Goal: Task Accomplishment & Management: Use online tool/utility

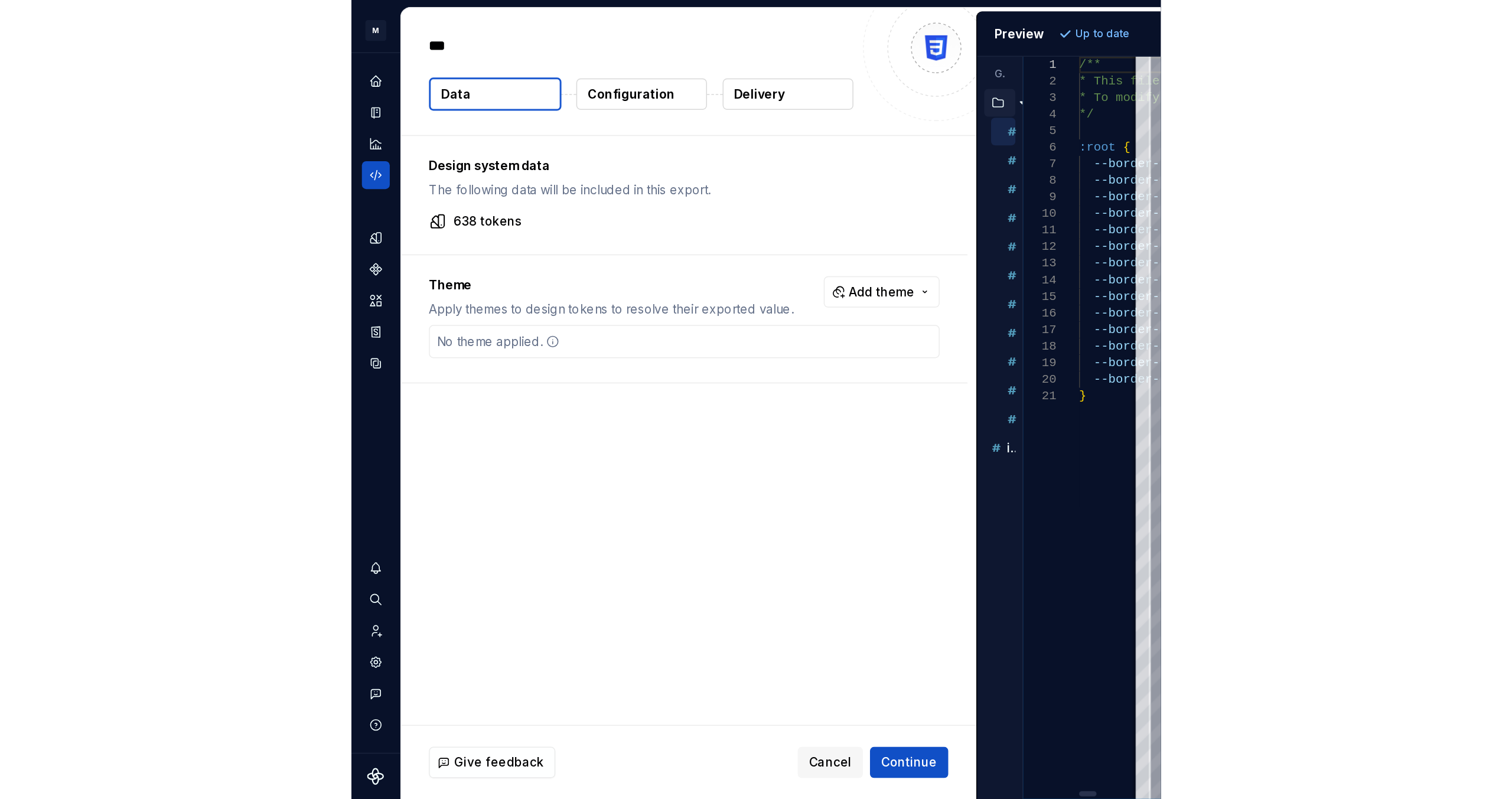
scroll to position [799, 0]
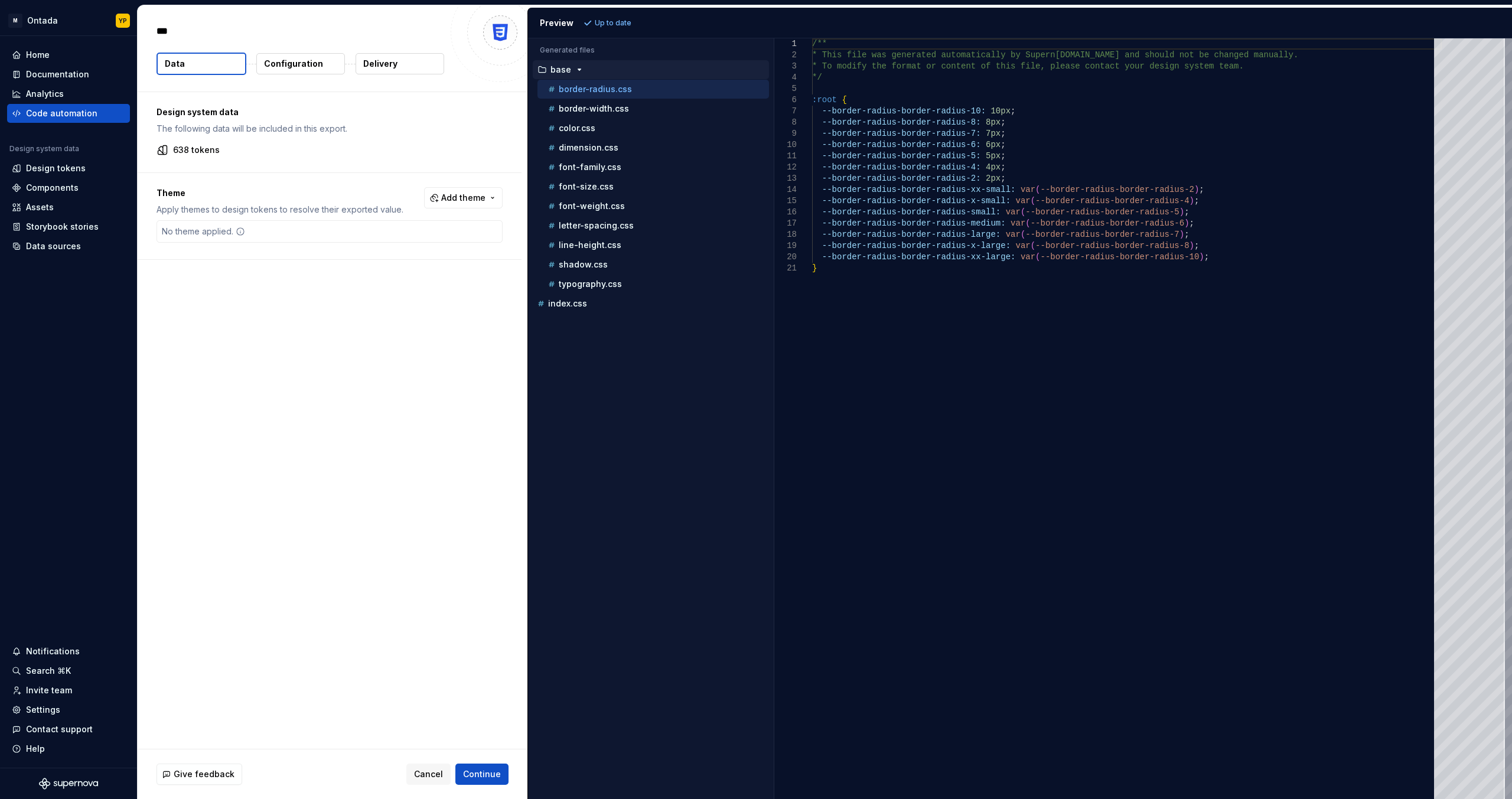
type textarea "*"
click at [299, 65] on p "Configuration" at bounding box center [293, 63] width 59 height 12
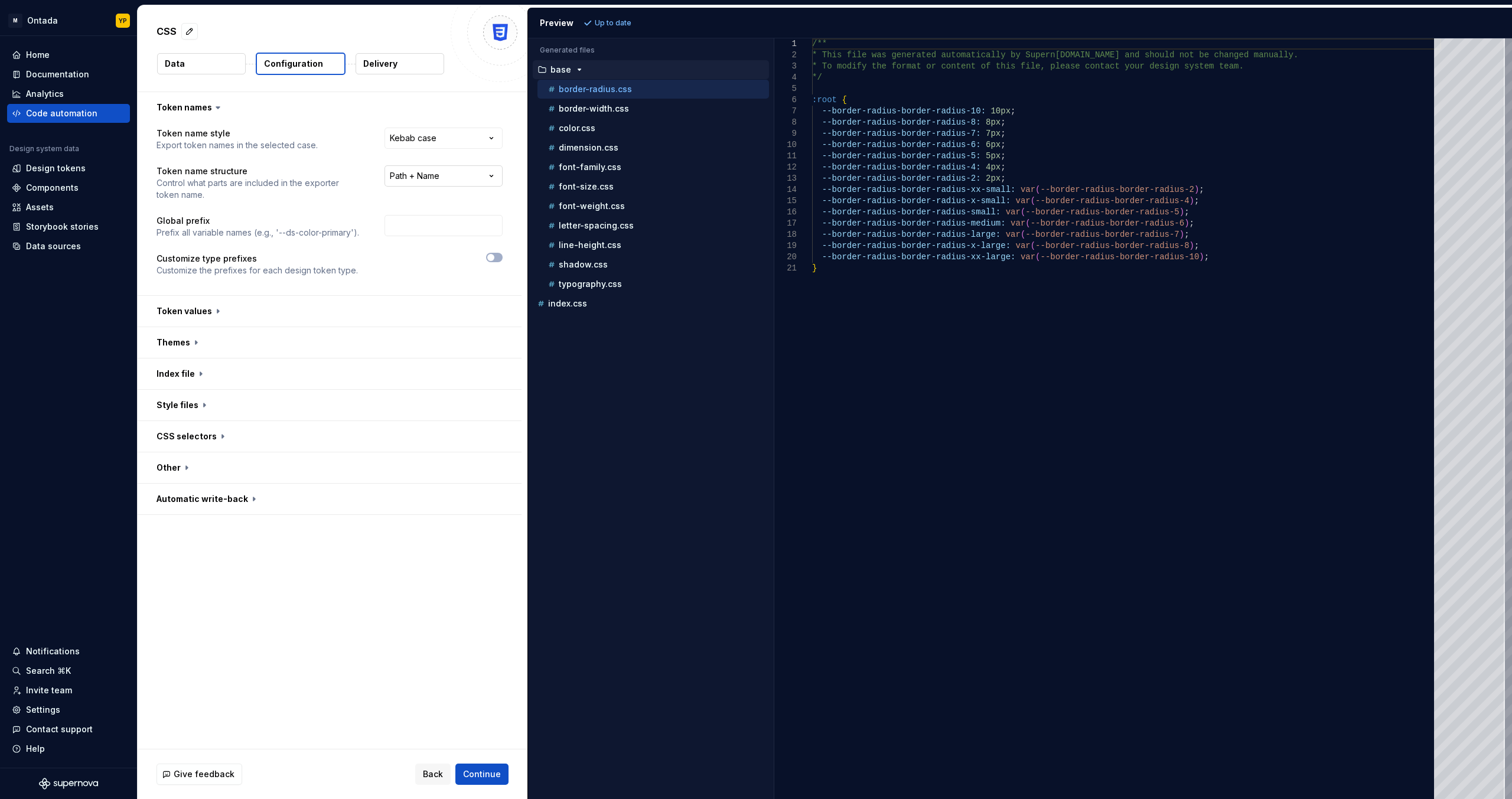
select select "********"
click at [548, 128] on p "color.css" at bounding box center [576, 128] width 36 height 10
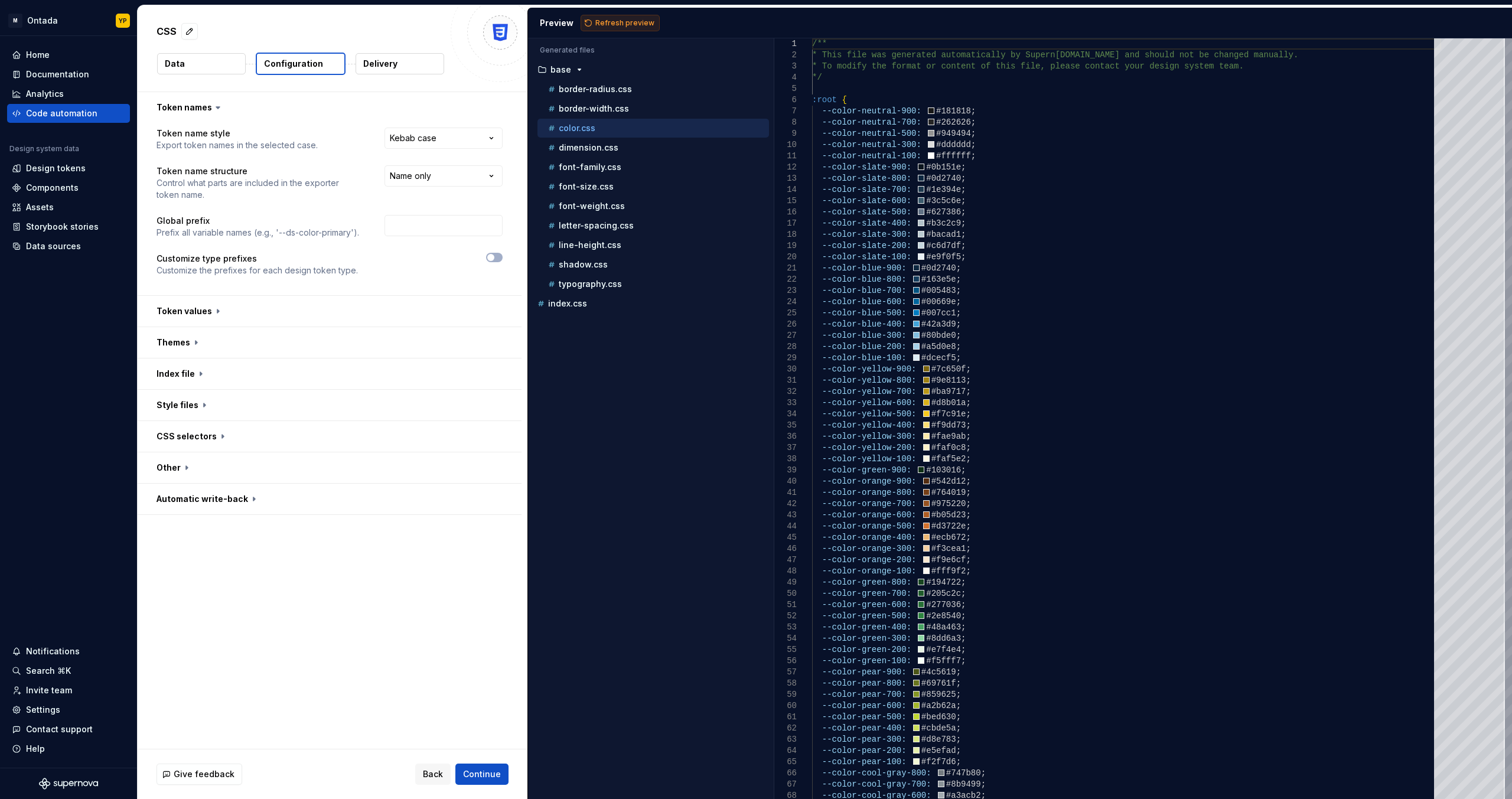
click at [548, 22] on span "Refresh preview" at bounding box center [625, 23] width 59 height 10
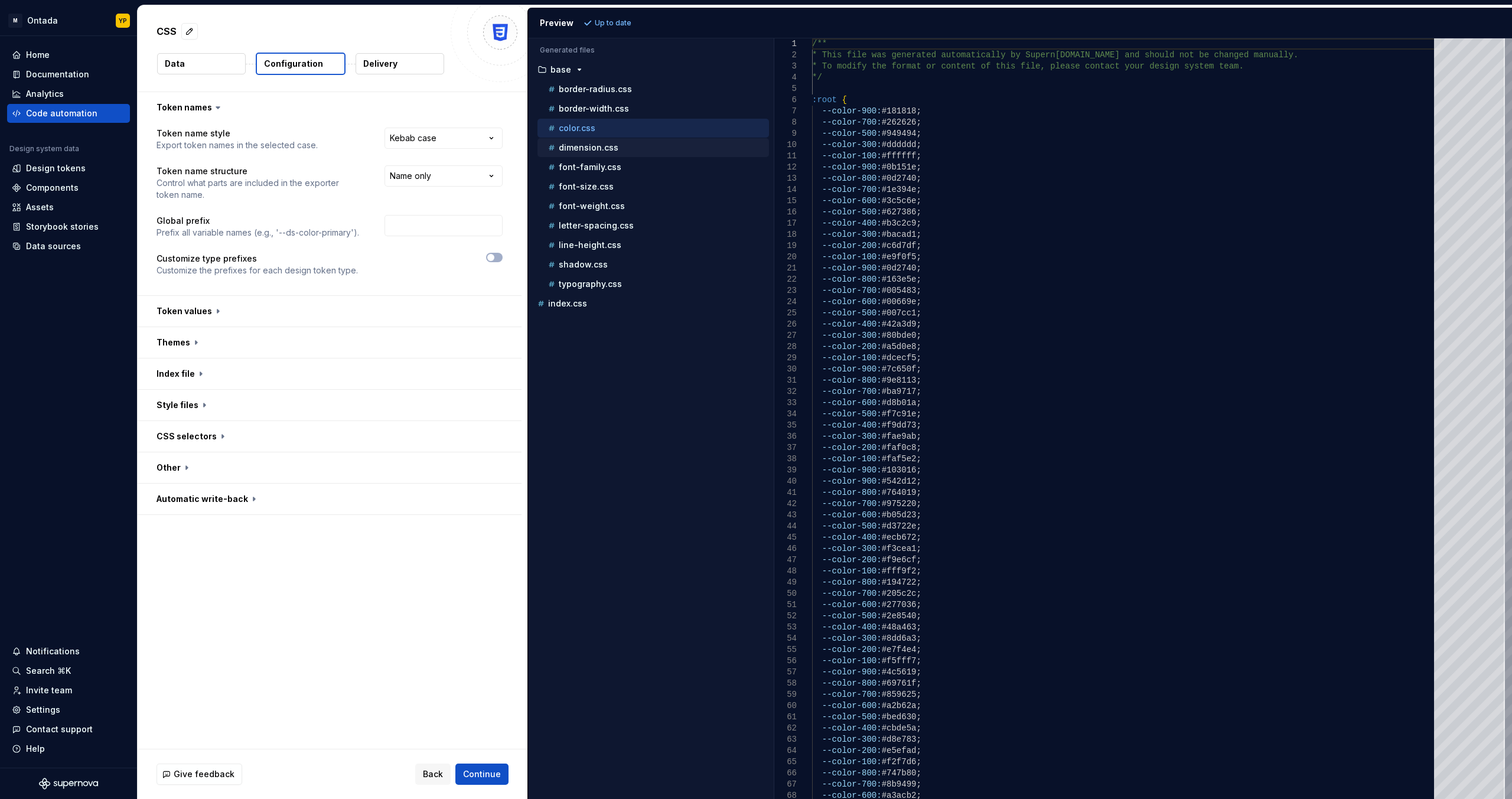
click at [548, 147] on p "dimension.css" at bounding box center [588, 148] width 60 height 10
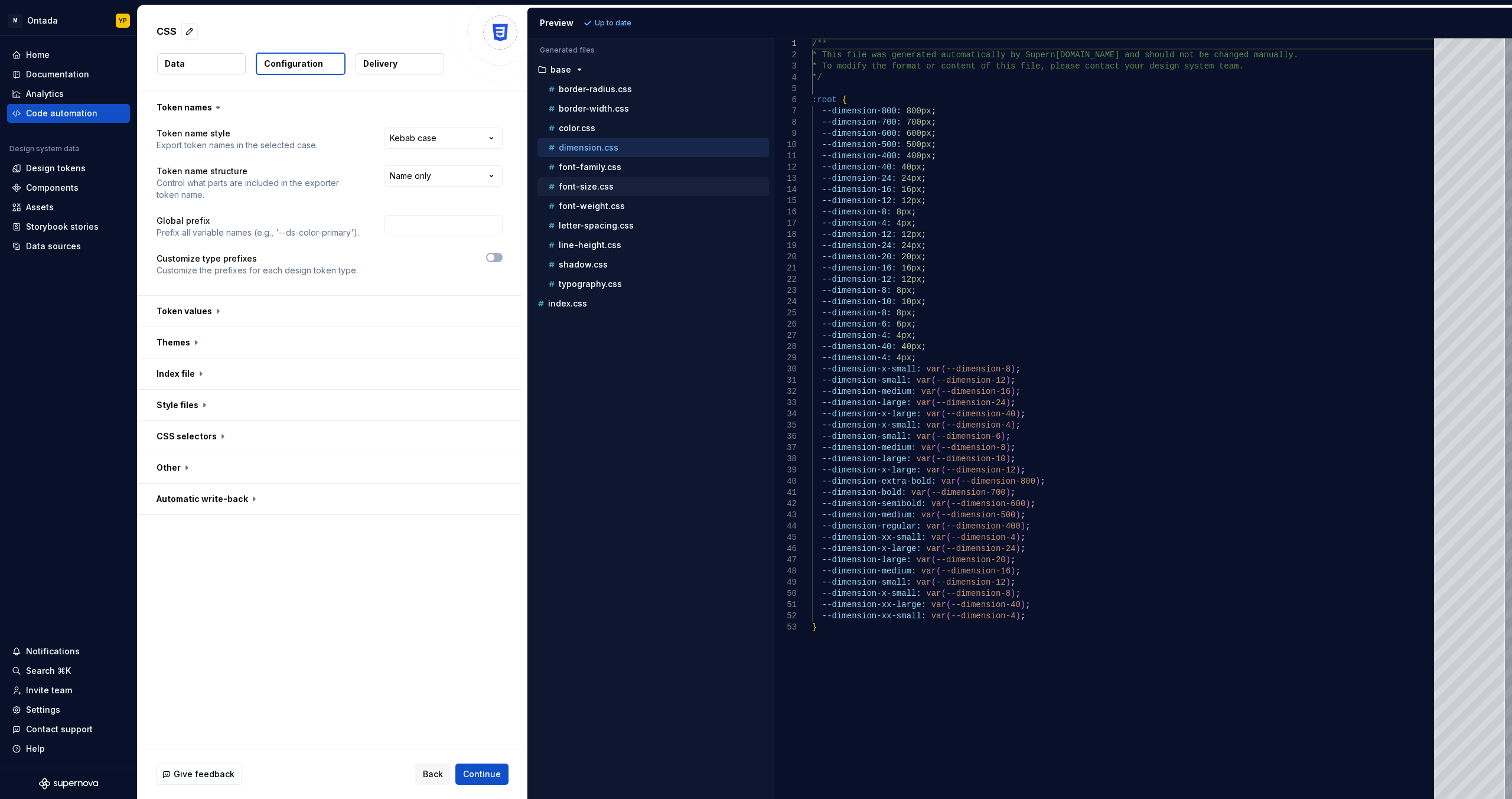
click at [548, 177] on div "font-size.css" at bounding box center [653, 186] width 232 height 19
click at [548, 184] on p "font-size.css" at bounding box center [586, 186] width 55 height 10
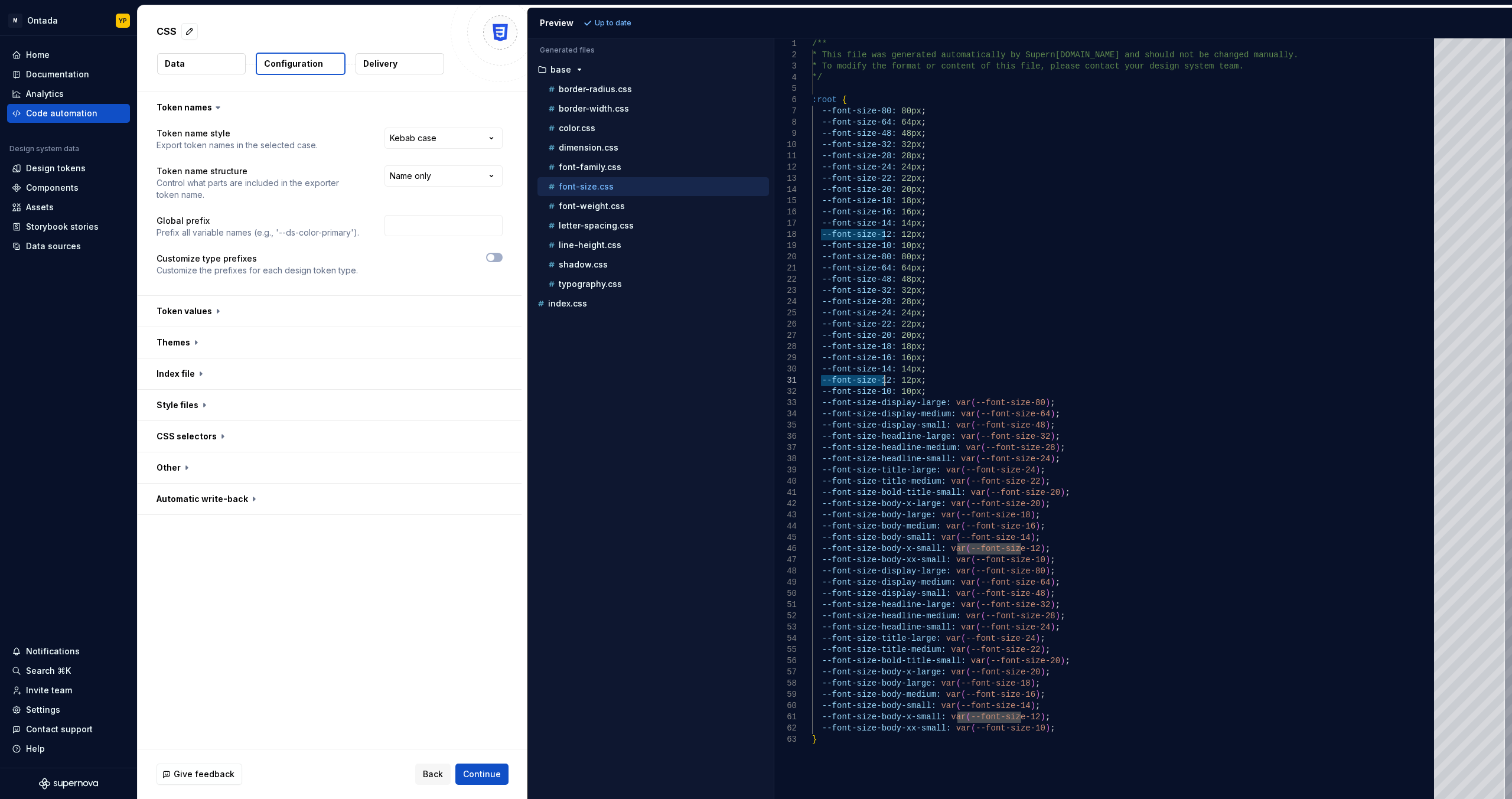
drag, startPoint x: 822, startPoint y: 382, endPoint x: 886, endPoint y: 379, distance: 64.1
click at [548, 379] on div "/** * This file was generated automatically by Supern [DOMAIN_NAME] and should …" at bounding box center [1127, 419] width 629 height 761
click at [548, 123] on p "color.css" at bounding box center [576, 128] width 36 height 10
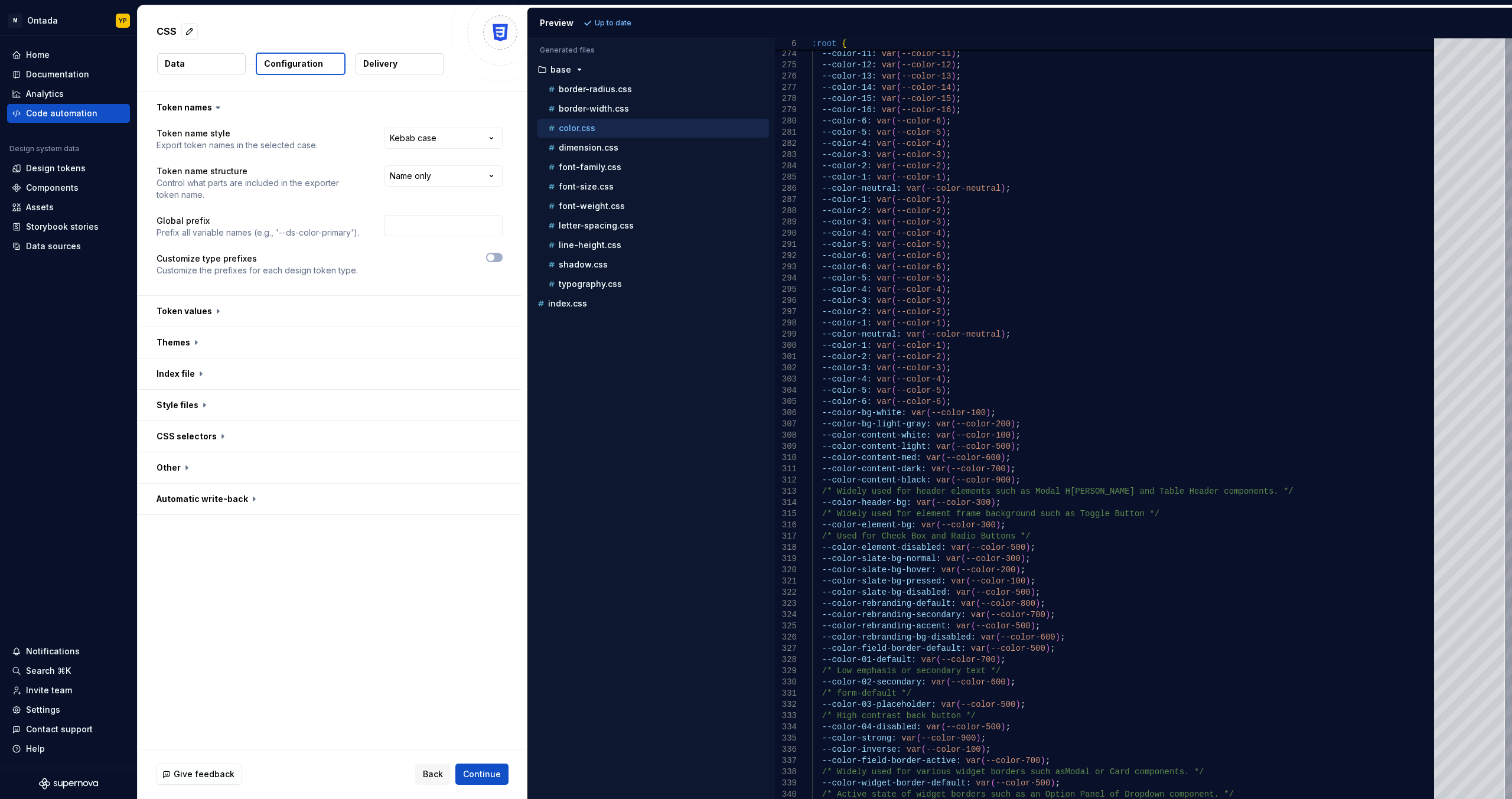
click at [548, 400] on div at bounding box center [1469, 419] width 71 height 761
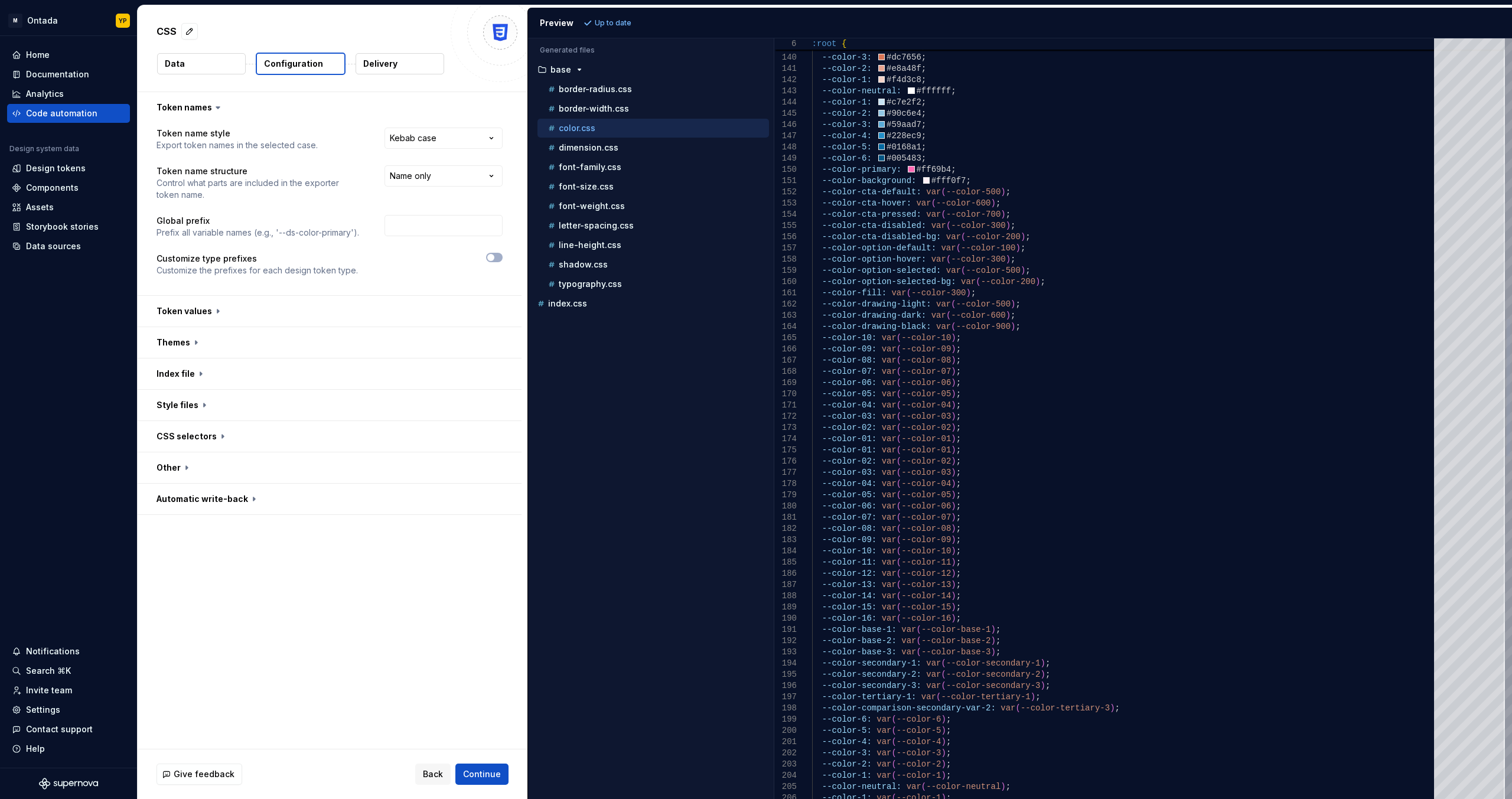
type textarea "**********"
drag, startPoint x: 856, startPoint y: 191, endPoint x: 907, endPoint y: 190, distance: 51.0
click at [548, 190] on div "--color-1: var ( --color-1 ) ; --color-neutral: var ( --color-neutral ) ; --col…" at bounding box center [1127, 590] width 629 height 4196
select select "**********"
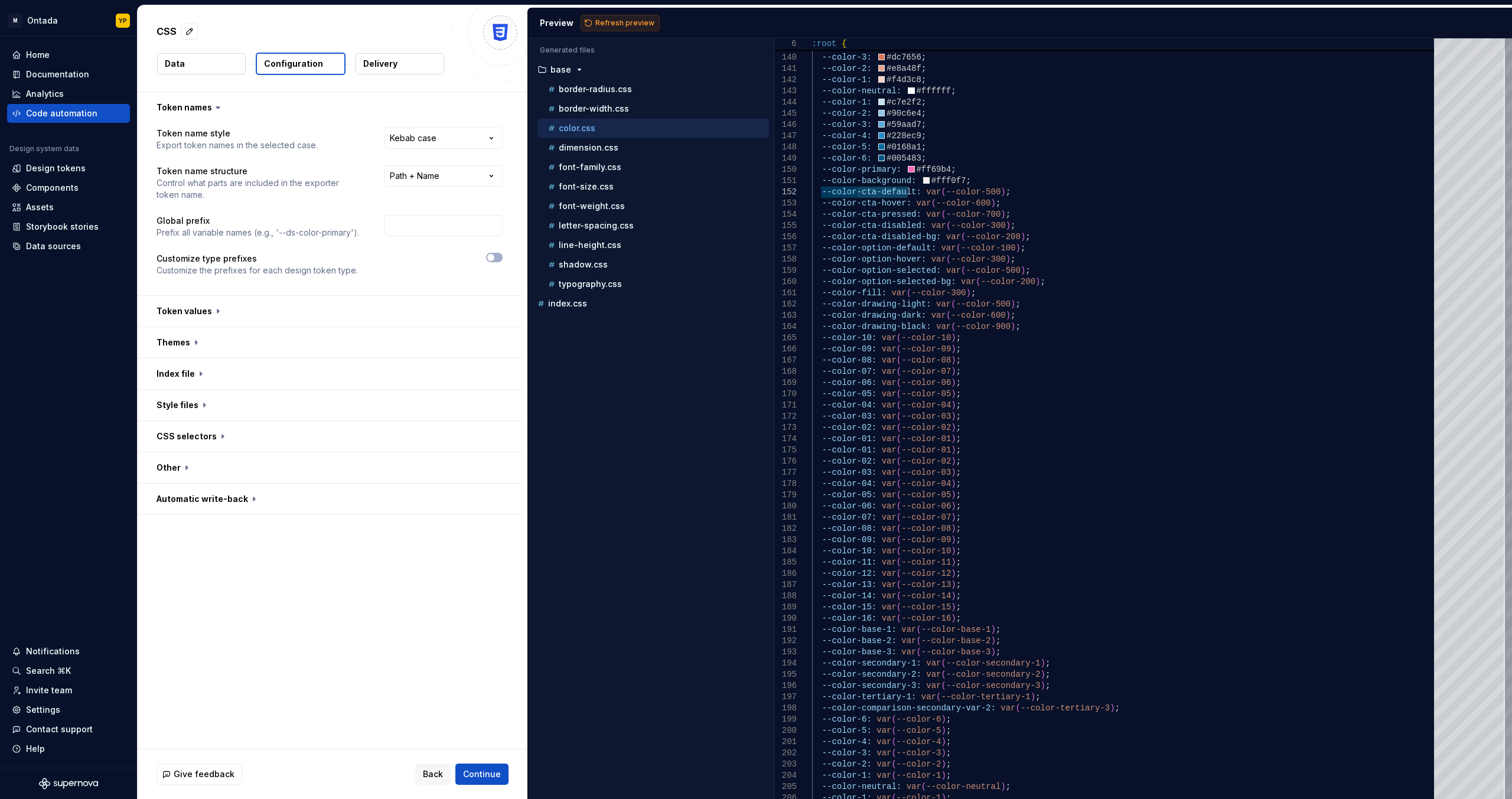
click at [548, 26] on span "Refresh preview" at bounding box center [625, 23] width 59 height 10
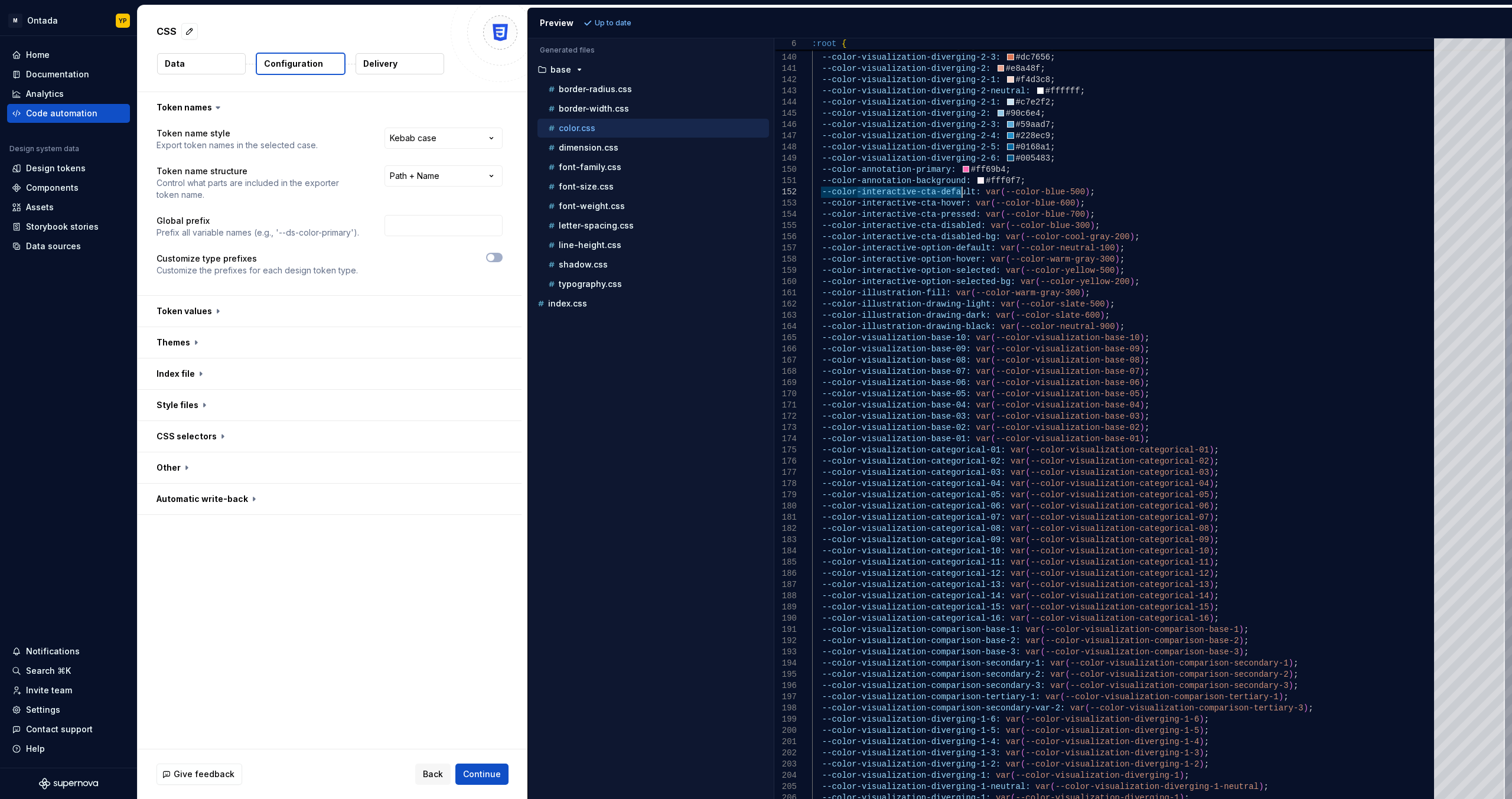
drag, startPoint x: 859, startPoint y: 193, endPoint x: 961, endPoint y: 192, distance: 102.0
click at [548, 192] on div "--color-visualization-diverging-2-5: #b43220 ; --color-visualization-diverging-…" at bounding box center [1127, 590] width 629 height 4196
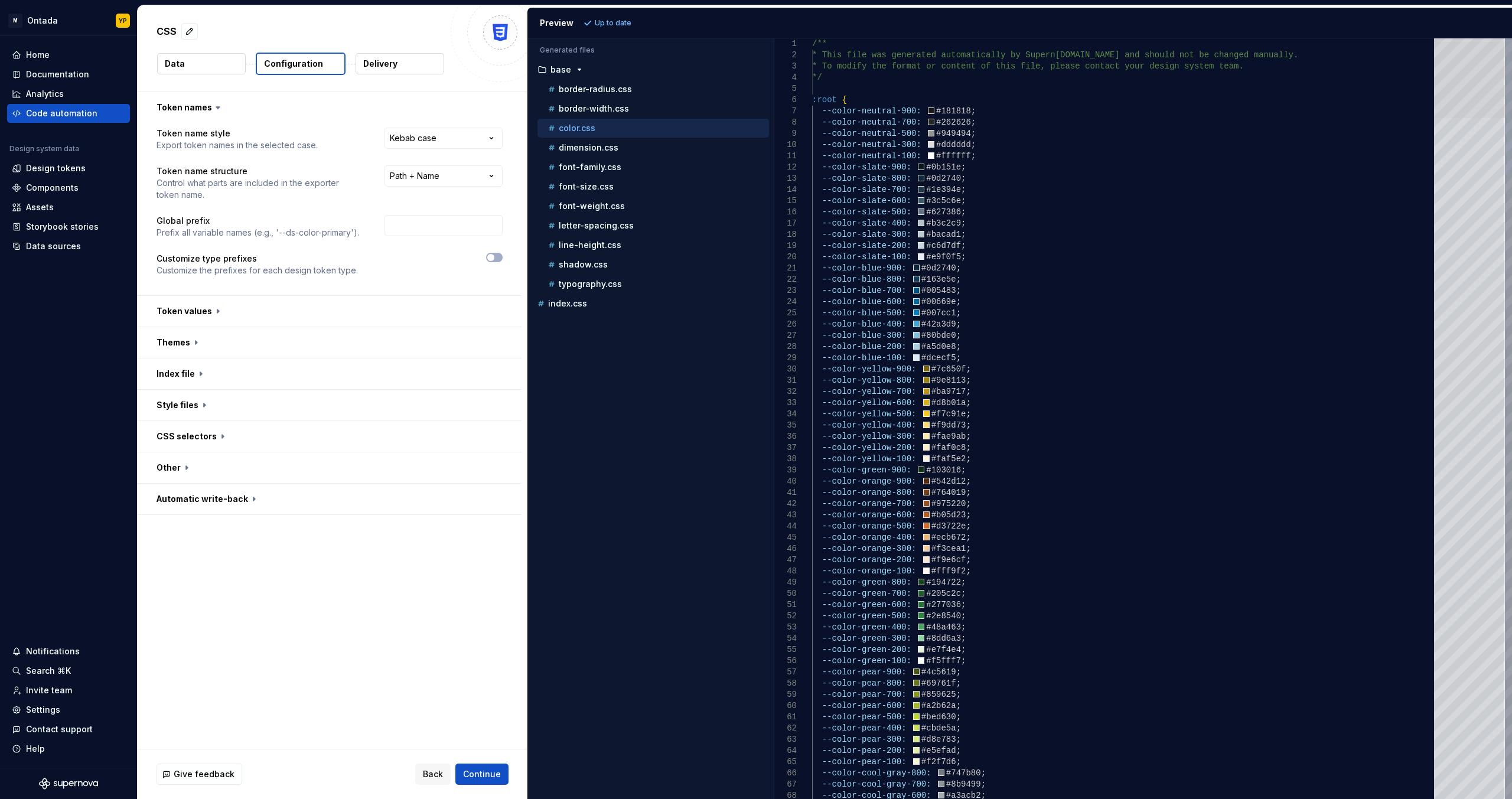
click at [548, 51] on div at bounding box center [1469, 78] width 71 height 79
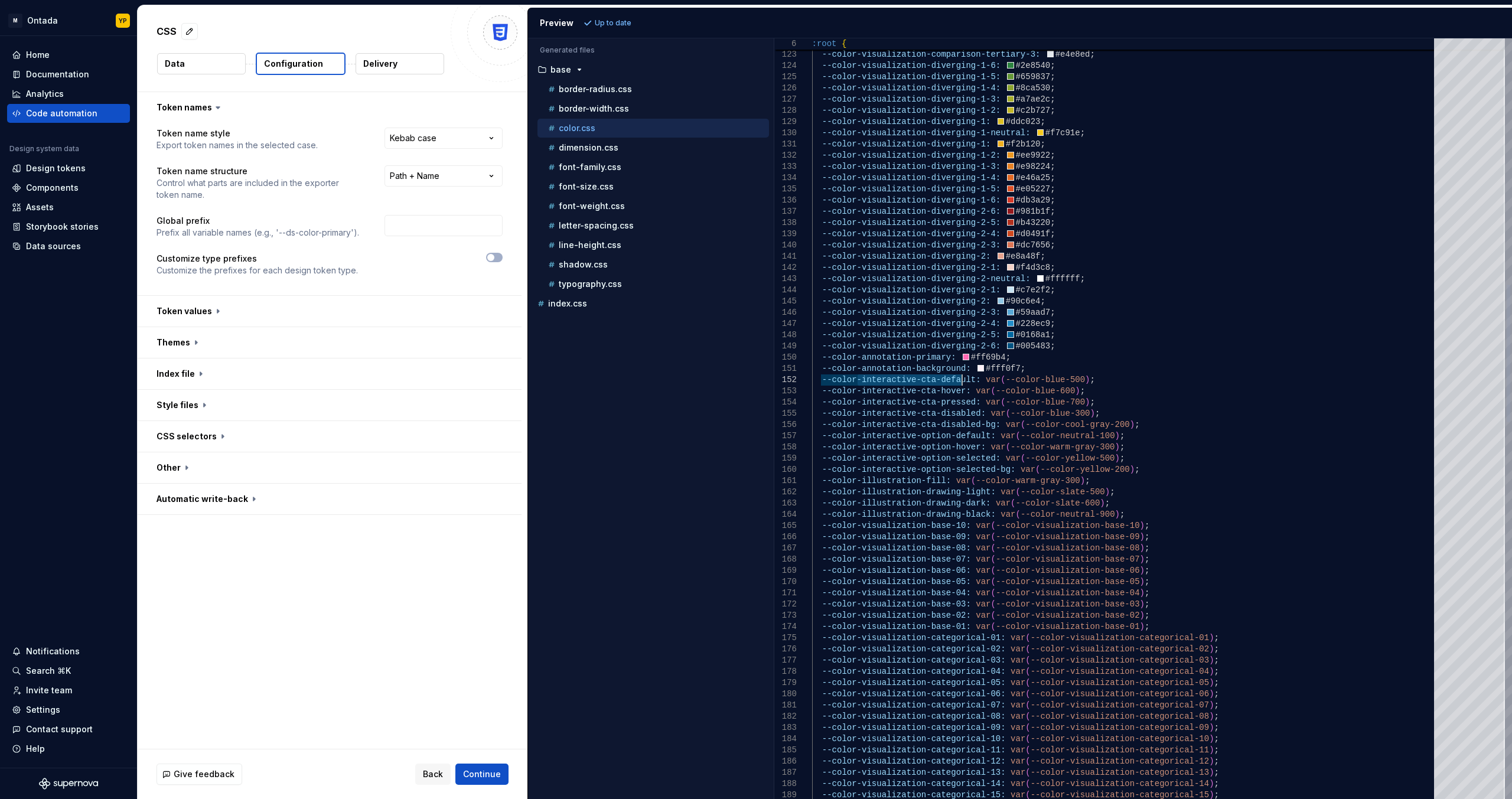
click at [548, 382] on div "--color-visualization-comparison-tertiary-1: #b1b9c2 ; --color-visualization-co…" at bounding box center [1127, 778] width 629 height 4196
drag, startPoint x: 962, startPoint y: 382, endPoint x: 852, endPoint y: 383, distance: 110.0
click at [548, 383] on div "--color-visualization-comparison-tertiary-1: #b1b9c2 ; --color-visualization-co…" at bounding box center [1127, 778] width 629 height 4196
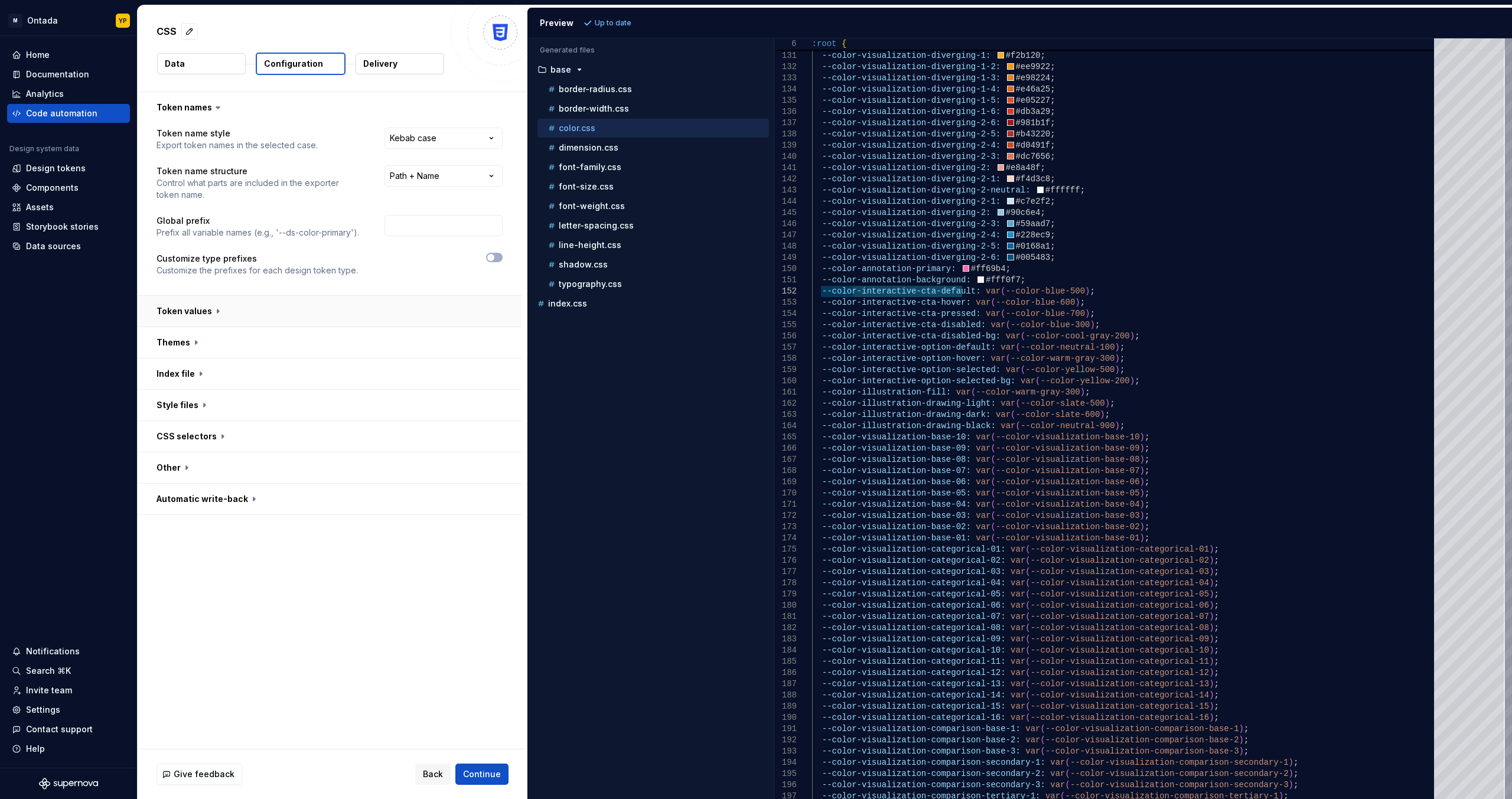
click at [219, 308] on button "button" at bounding box center [330, 311] width 384 height 31
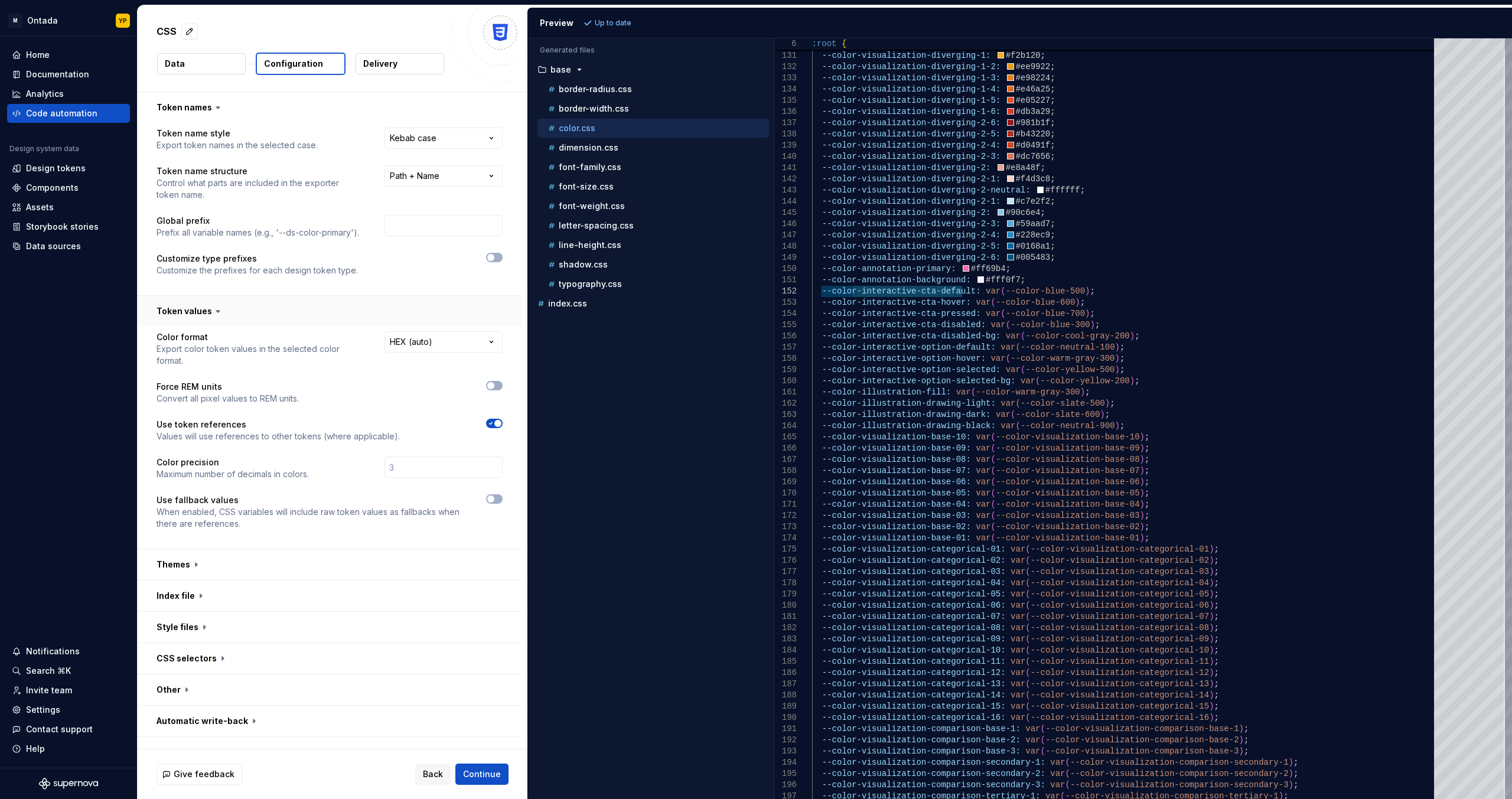
click at [219, 308] on icon at bounding box center [217, 310] width 12 height 12
click at [493, 256] on span "button" at bounding box center [491, 258] width 7 height 7
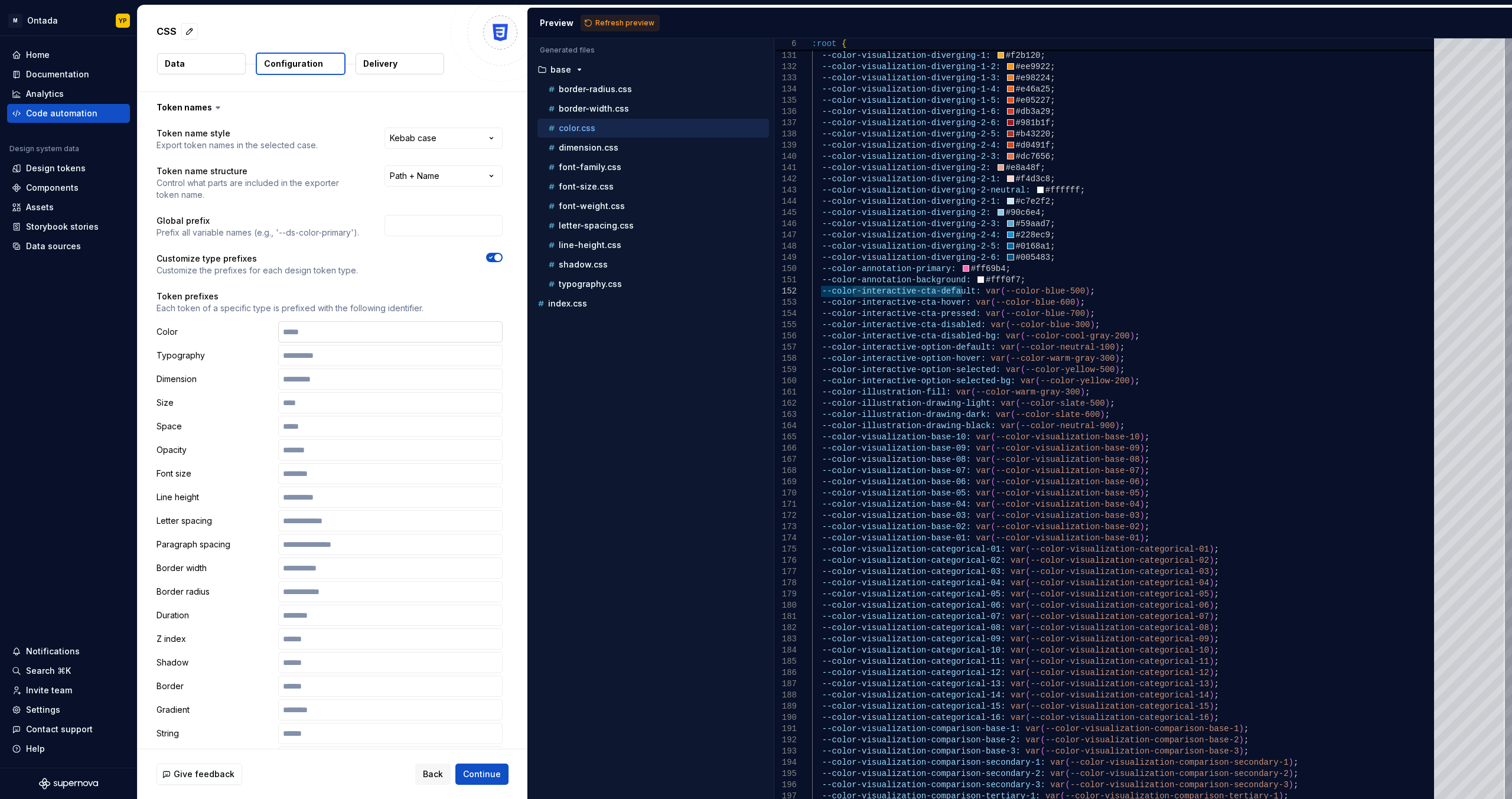
click at [314, 335] on input "text" at bounding box center [390, 332] width 224 height 21
click at [548, 25] on span "Refresh preview" at bounding box center [625, 23] width 59 height 10
click at [548, 295] on div "--color-visualization-diverging-1: #ddc023 ; --color-visualization-diverging-1-…" at bounding box center [1127, 689] width 629 height 4196
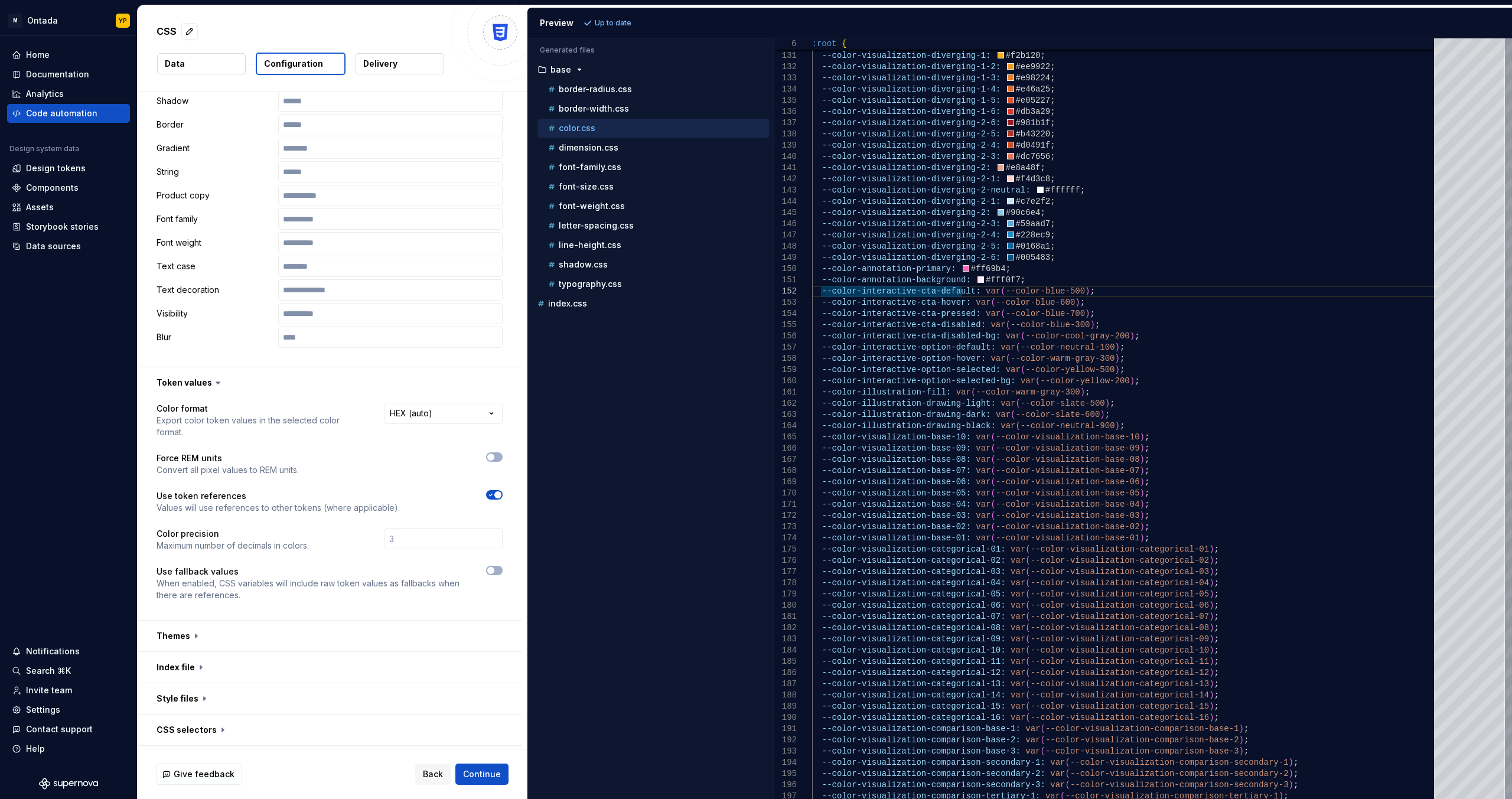
scroll to position [591, 0]
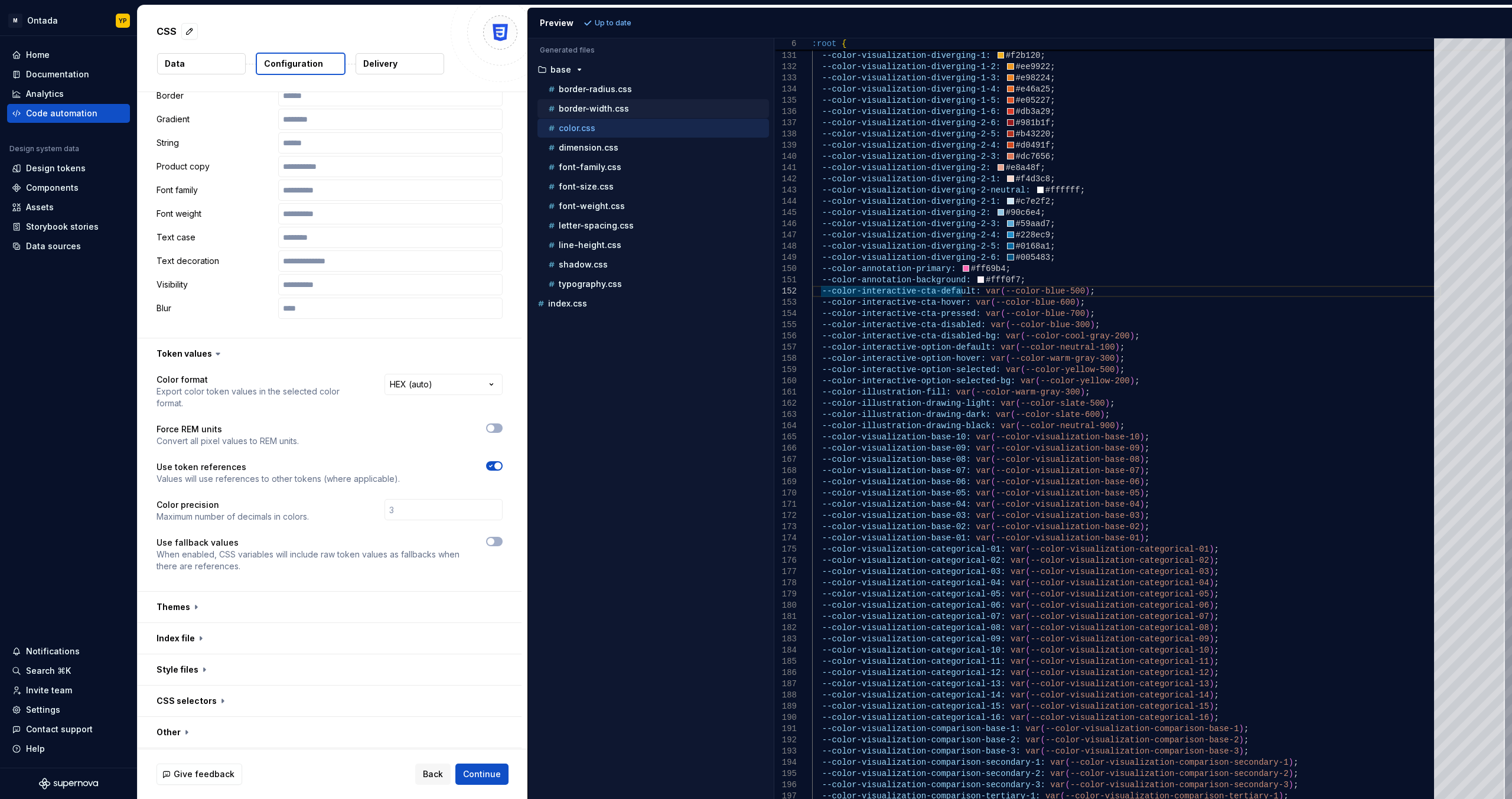
click at [548, 107] on p "border-width.css" at bounding box center [594, 109] width 71 height 10
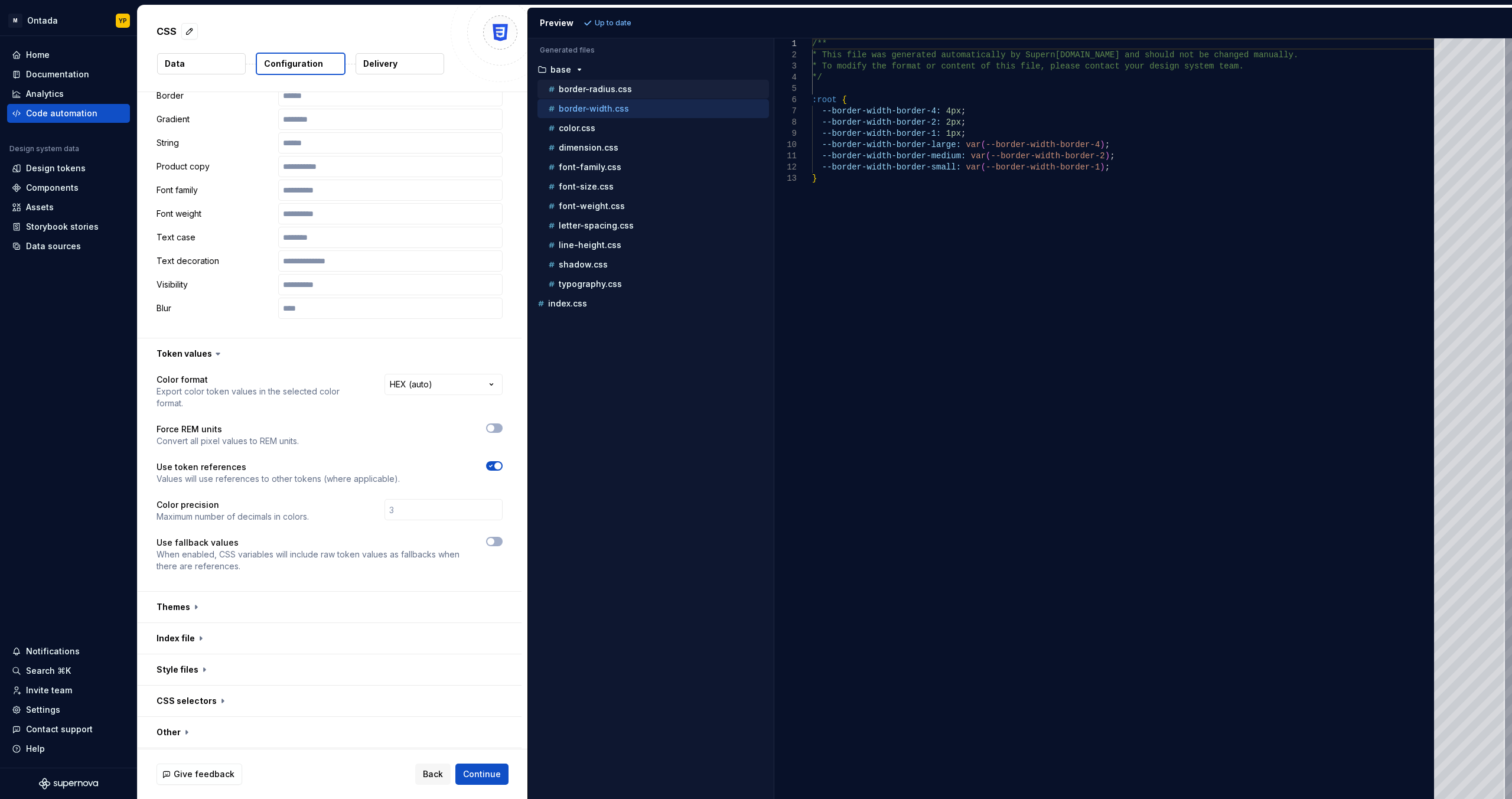
click at [548, 88] on p "border-radius.css" at bounding box center [595, 89] width 73 height 10
type textarea "**********"
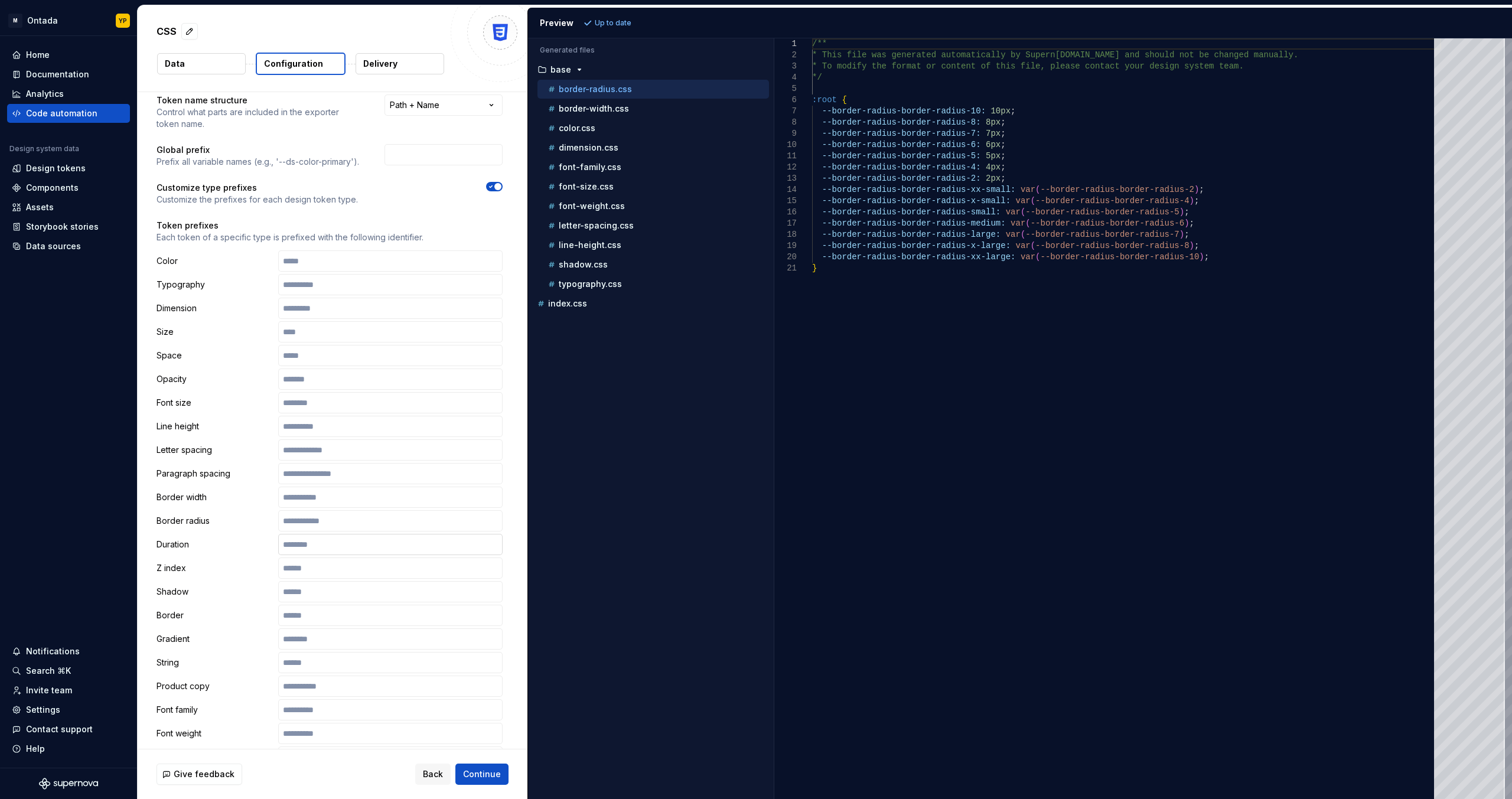
scroll to position [0, 0]
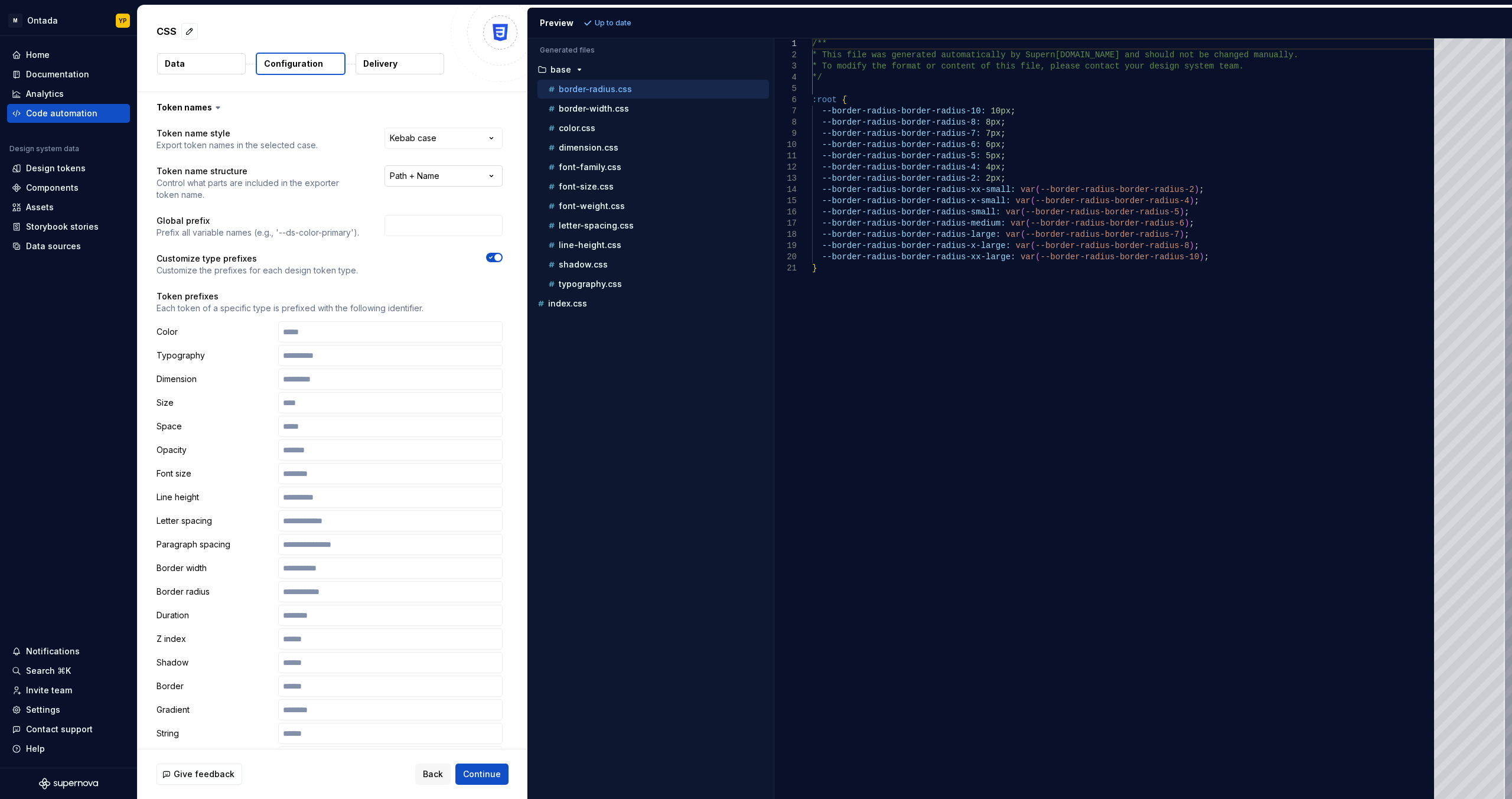
select select "********"
click at [548, 17] on button "Refresh preview" at bounding box center [620, 23] width 79 height 16
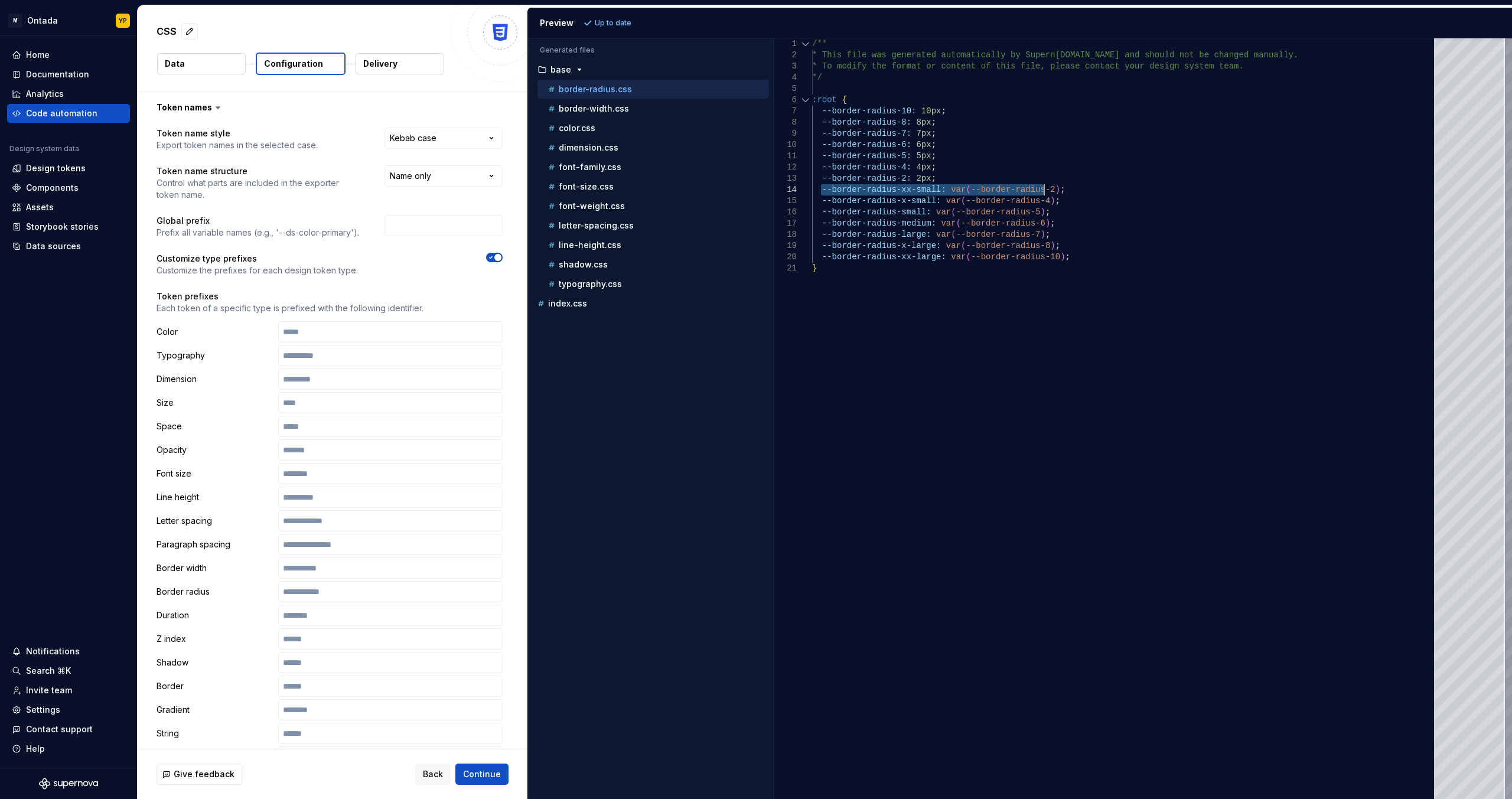
drag, startPoint x: 821, startPoint y: 188, endPoint x: 792, endPoint y: 119, distance: 74.8
click at [548, 191] on div "/** * This file was generated automatically by Supern [DOMAIN_NAME] and should …" at bounding box center [1127, 419] width 629 height 761
click at [548, 126] on div "color.css" at bounding box center [657, 127] width 223 height 12
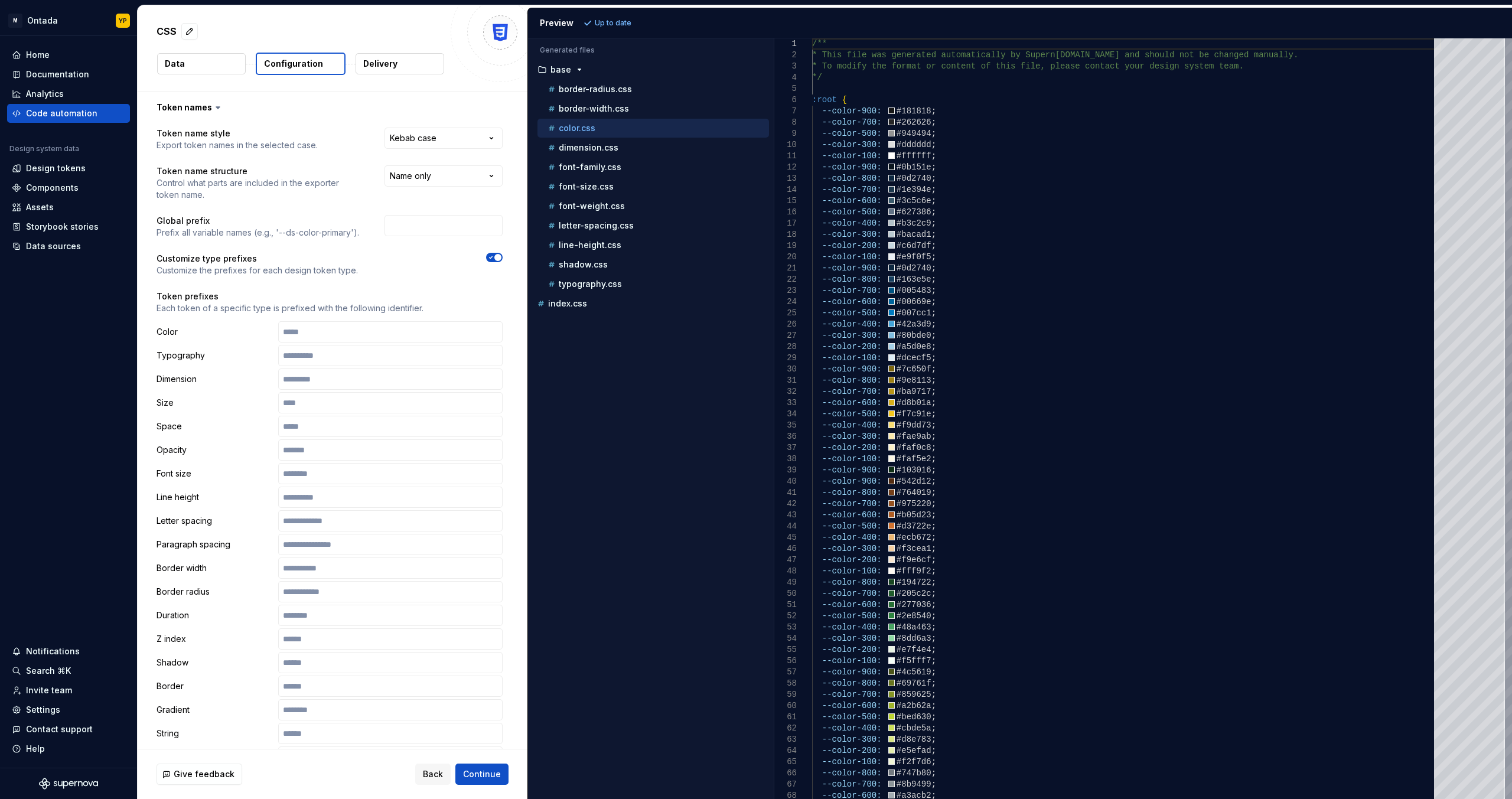
click at [548, 88] on p "border-radius.css" at bounding box center [595, 89] width 73 height 10
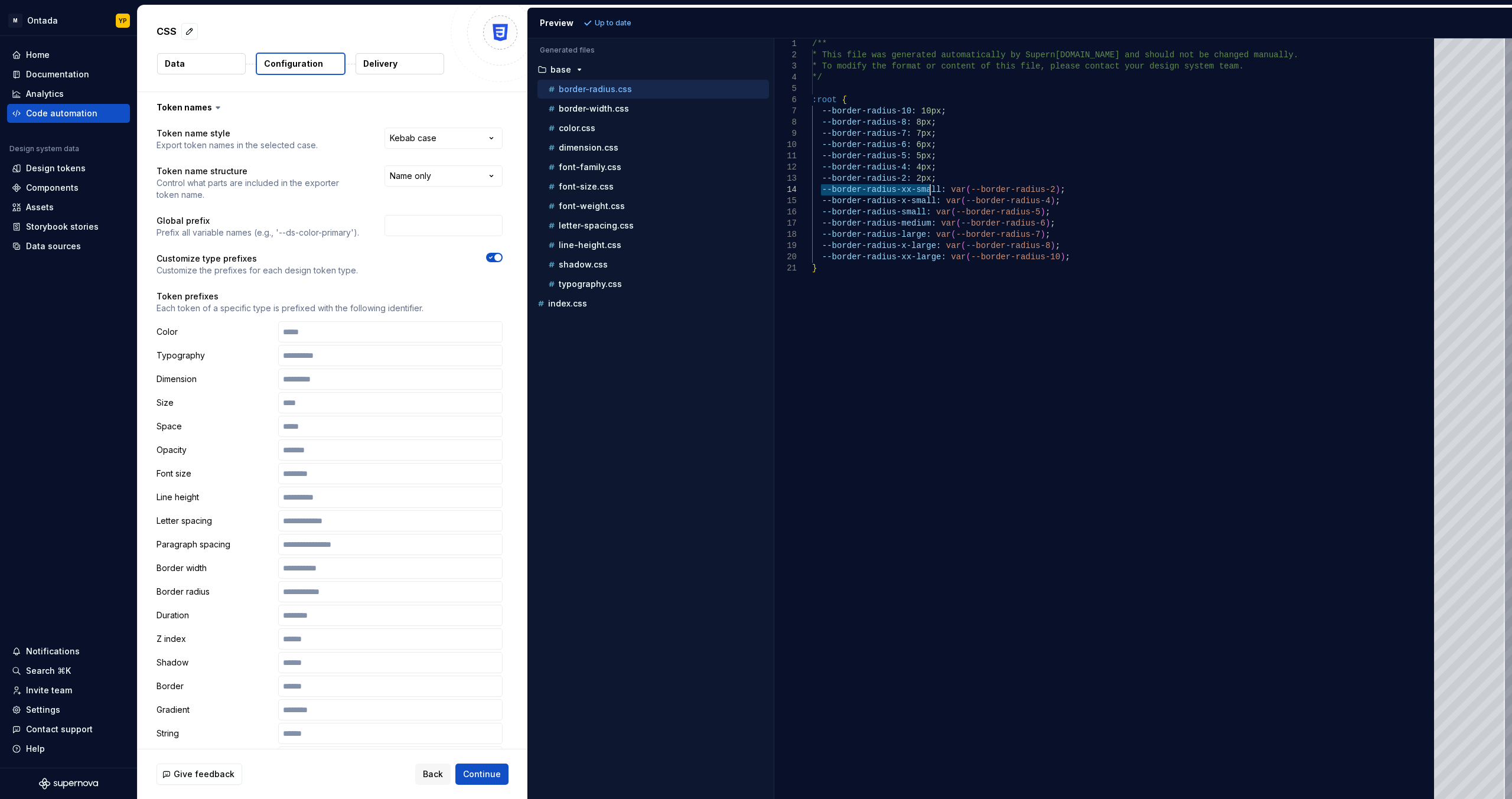
drag, startPoint x: 820, startPoint y: 186, endPoint x: 931, endPoint y: 186, distance: 111.0
click at [548, 186] on div "/** * This file was generated automatically by Supern [DOMAIN_NAME] and should …" at bounding box center [1127, 419] width 629 height 761
click at [548, 133] on div "color.css" at bounding box center [657, 127] width 223 height 12
type textarea "**********"
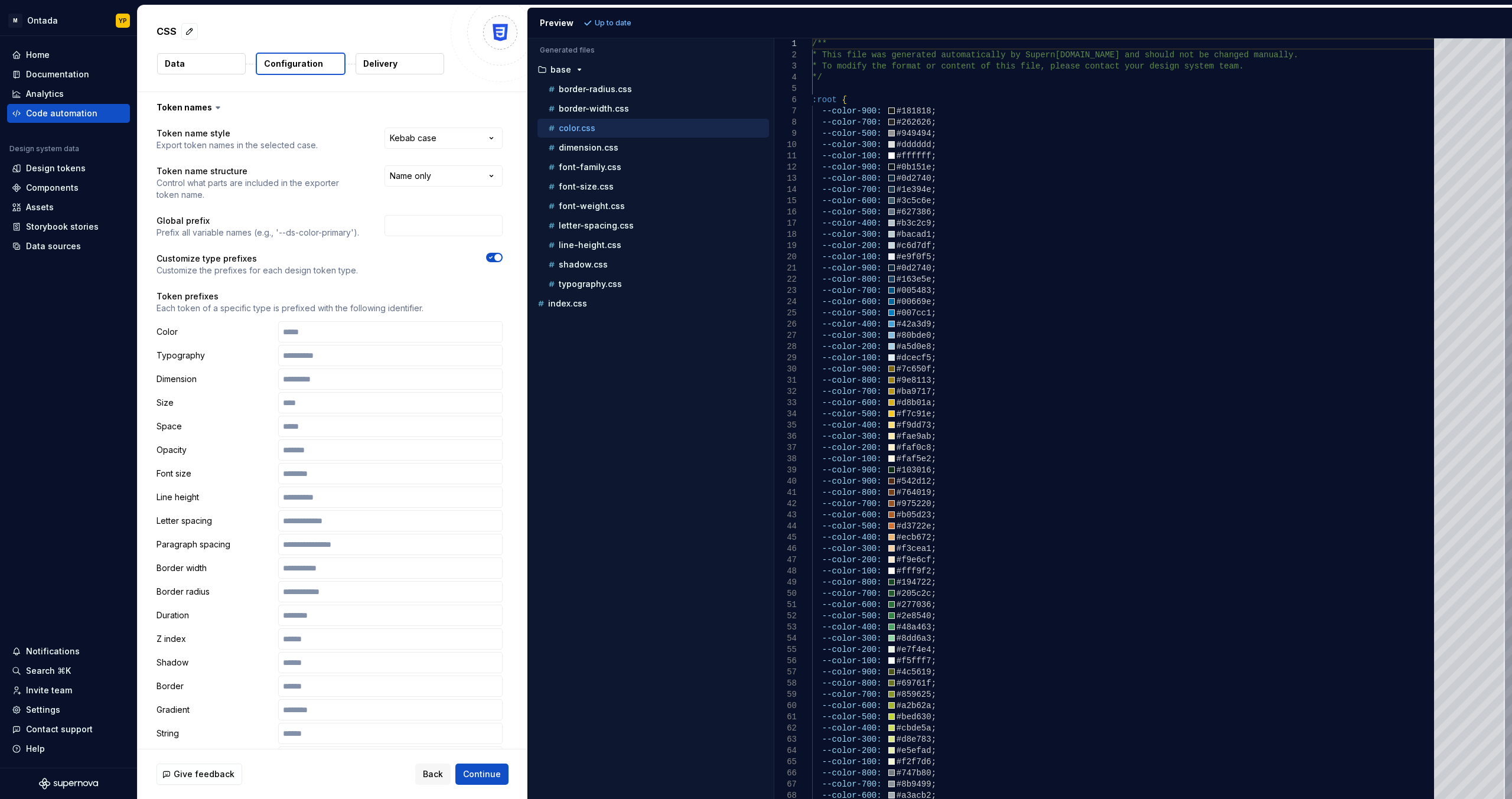
click at [548, 128] on div "color.css" at bounding box center [657, 127] width 223 height 12
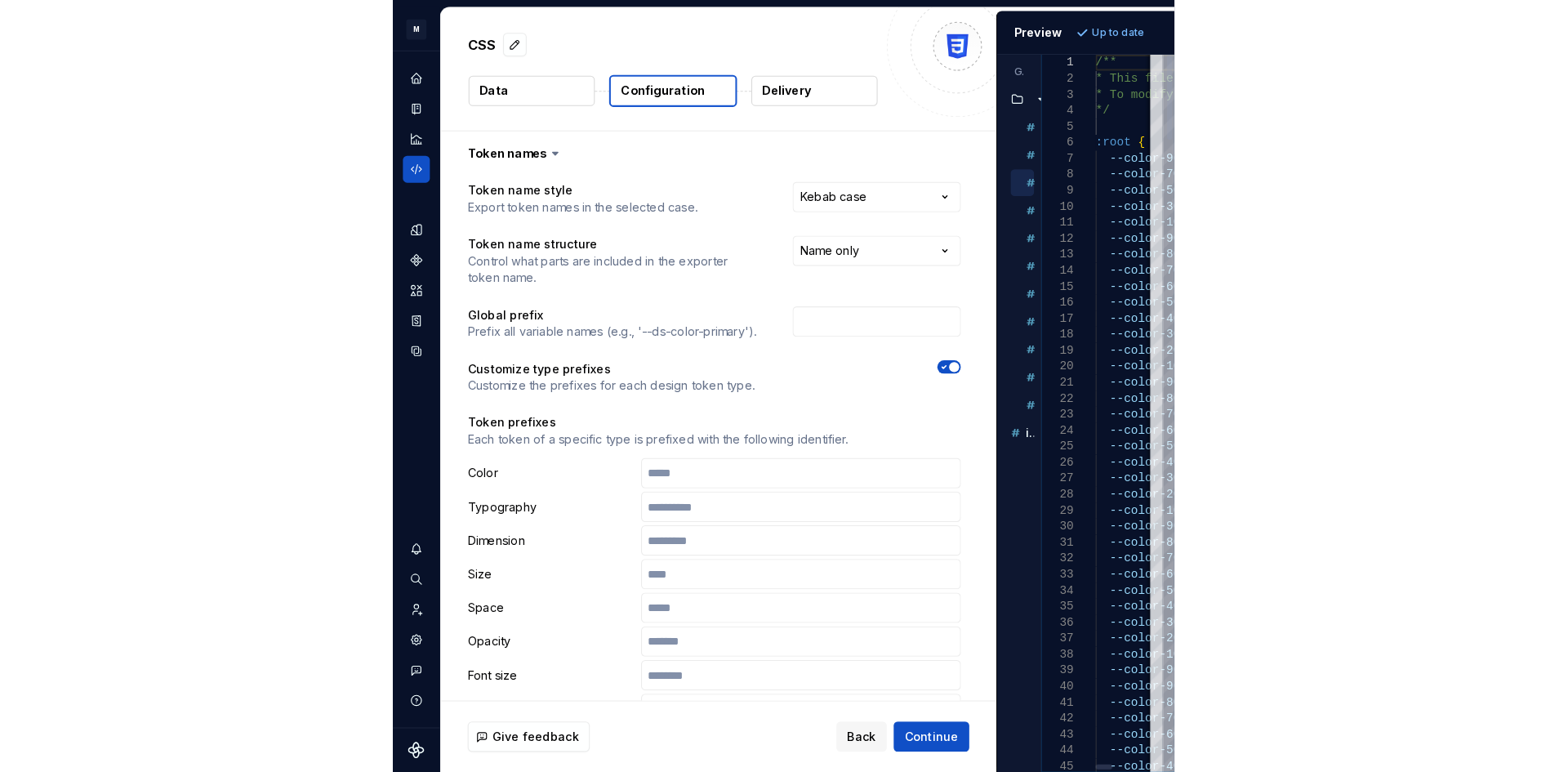
scroll to position [772, 0]
